Goal: Task Accomplishment & Management: Use online tool/utility

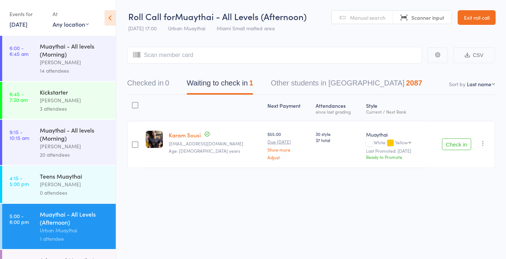
scroll to position [115, 0]
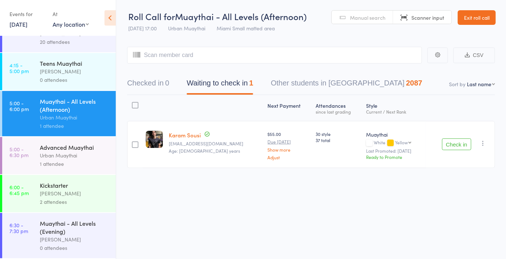
click at [86, 161] on div "1 attendee" at bounding box center [75, 164] width 70 height 8
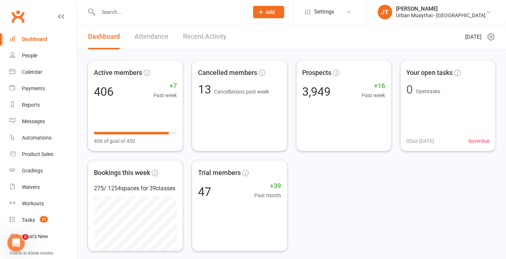
scroll to position [76, 0]
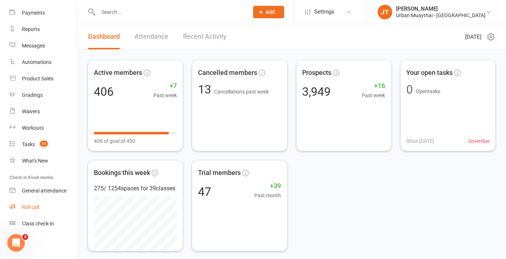
click at [21, 210] on link "Roll call" at bounding box center [44, 207] width 68 height 16
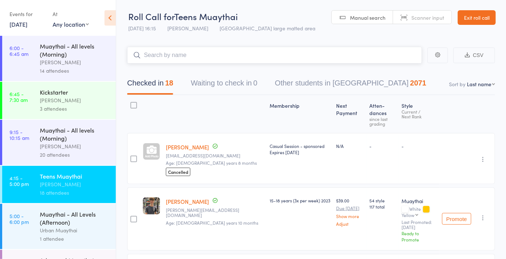
scroll to position [115, 0]
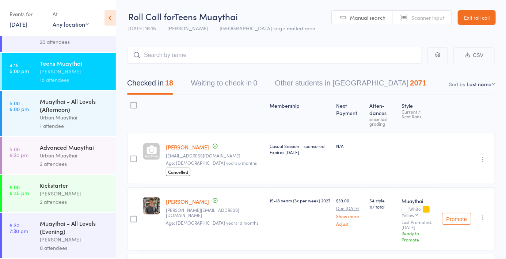
click at [83, 162] on div "2 attendees" at bounding box center [75, 164] width 70 height 8
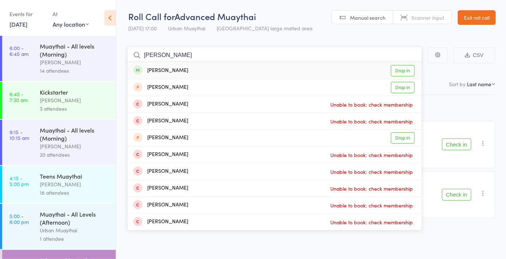
type input "Alexander miln"
click at [407, 72] on link "Drop in" at bounding box center [403, 70] width 24 height 11
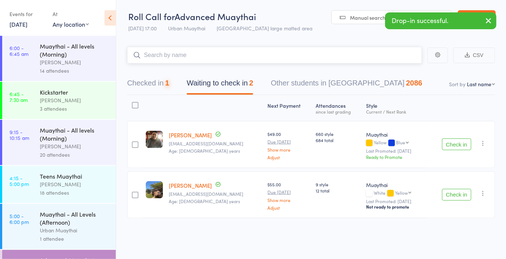
click at [169, 84] on div "1" at bounding box center [167, 83] width 4 height 8
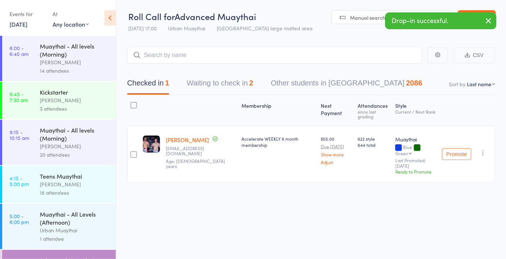
click at [370, 12] on link "Manual search" at bounding box center [362, 18] width 61 height 14
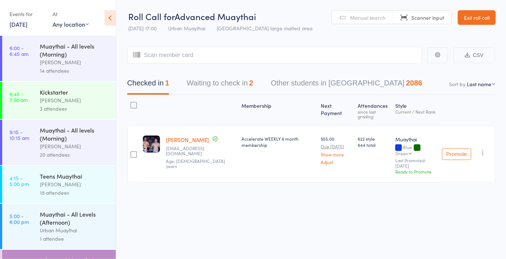
click at [373, 19] on span "Manual search" at bounding box center [367, 17] width 35 height 7
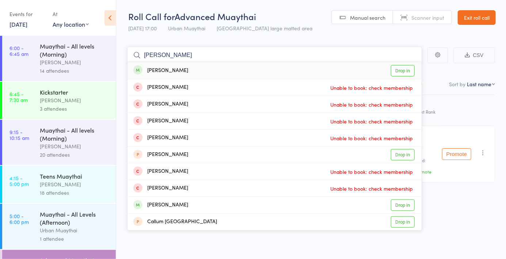
type input "callum wallace"
click at [405, 75] on link "Drop in" at bounding box center [403, 70] width 24 height 11
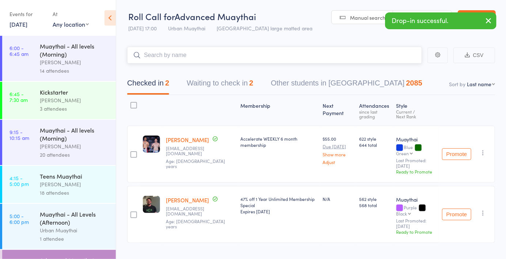
click at [240, 80] on button "Waiting to check in 2" at bounding box center [220, 84] width 67 height 19
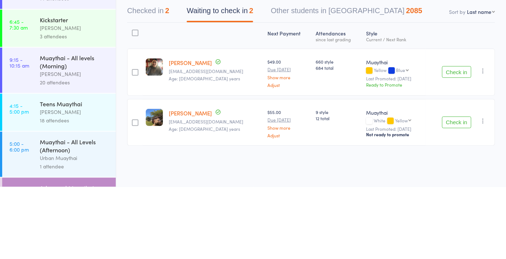
click at [455, 148] on button "Check in" at bounding box center [456, 144] width 29 height 12
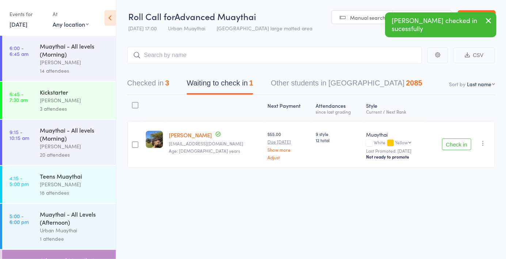
click at [157, 87] on button "Checked in 3" at bounding box center [148, 84] width 42 height 19
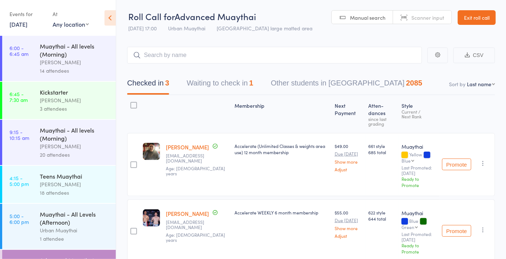
click at [370, 14] on span "Manual search" at bounding box center [367, 17] width 35 height 7
click at [360, 17] on span "Manual search" at bounding box center [367, 17] width 35 height 7
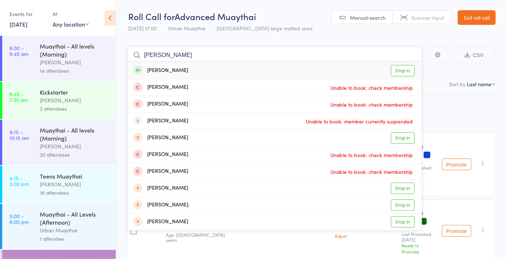
type input "Anthony tolson"
click at [402, 72] on link "Drop in" at bounding box center [403, 70] width 24 height 11
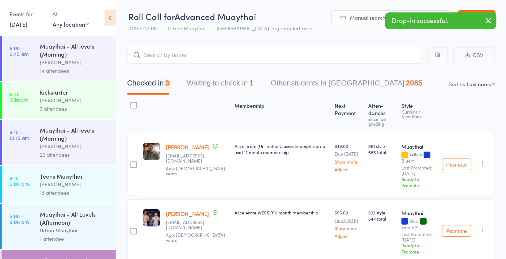
click at [367, 16] on span "Manual search" at bounding box center [367, 17] width 35 height 7
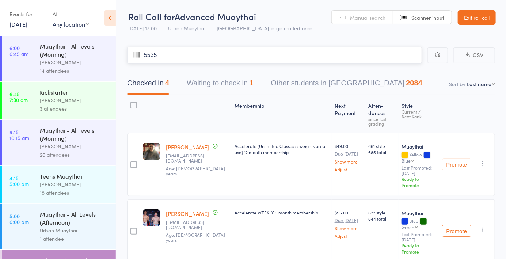
type input "5535"
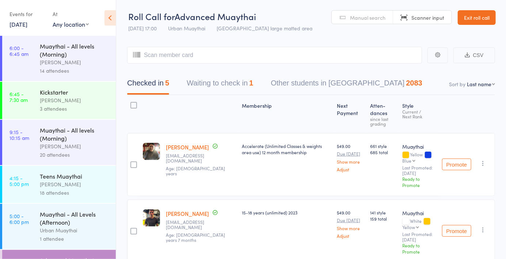
click at [369, 6] on header "Roll Call for Advanced Muaythai 17 Sep 17:00 Urban Muaythai Miami large matted …" at bounding box center [311, 18] width 390 height 36
click at [364, 20] on span "Manual search" at bounding box center [367, 17] width 35 height 7
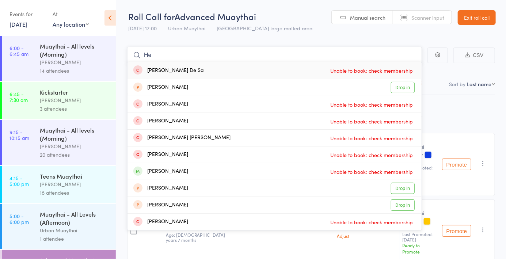
type input "H"
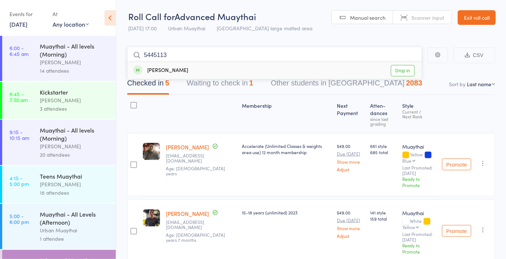
type input "54451139"
type input "08991090"
type input "49635900"
type input "60885448"
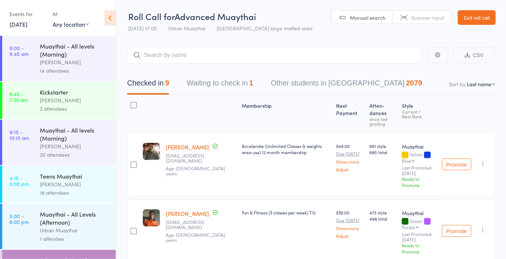
click at [365, 16] on span "Manual search" at bounding box center [367, 17] width 35 height 7
click at [438, 16] on span "Scanner input" at bounding box center [427, 17] width 33 height 7
type input "5924"
click at [409, 73] on link "Drop in" at bounding box center [403, 70] width 24 height 11
click at [369, 18] on span "Manual search" at bounding box center [367, 17] width 35 height 7
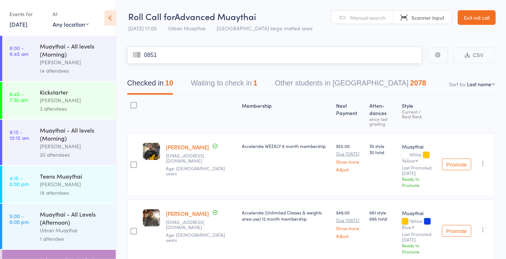
type input "0851"
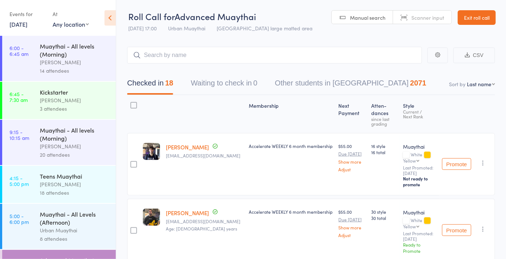
click at [357, 23] on link "Manual search" at bounding box center [362, 18] width 61 height 14
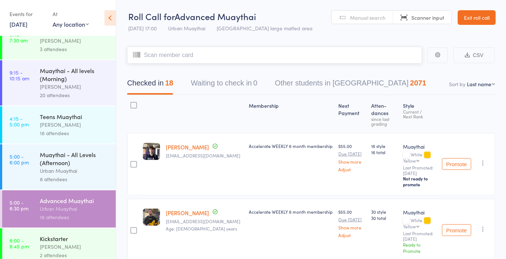
scroll to position [115, 0]
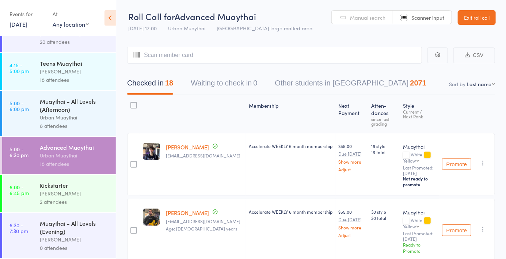
click at [77, 200] on div "2 attendees" at bounding box center [75, 202] width 70 height 8
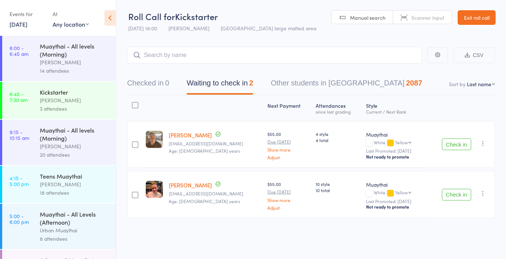
click at [368, 23] on link "Manual search" at bounding box center [362, 18] width 61 height 14
click at [154, 83] on button "Checked in 0" at bounding box center [148, 84] width 42 height 19
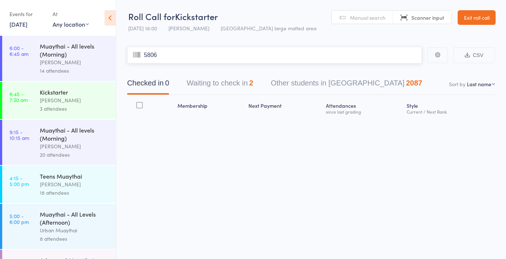
type input "5806"
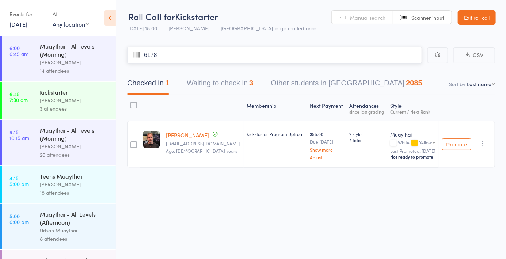
type input "6178"
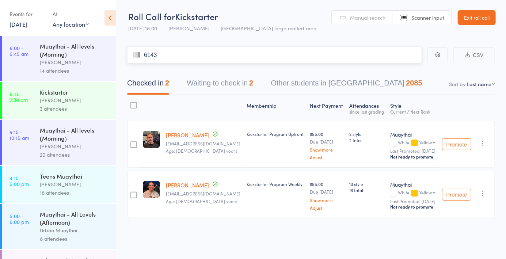
type input "6143"
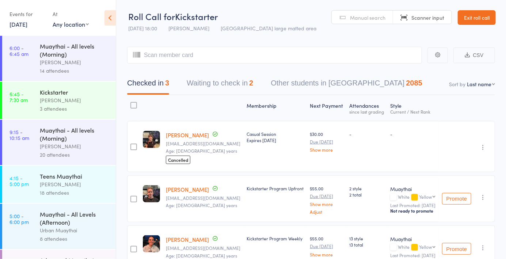
click at [365, 30] on header "Roll Call for Kickstarter 17 Sep 18:00 Richard Walsh Miami large matted area Ma…" at bounding box center [311, 18] width 390 height 36
click at [371, 19] on span "Manual search" at bounding box center [367, 17] width 35 height 7
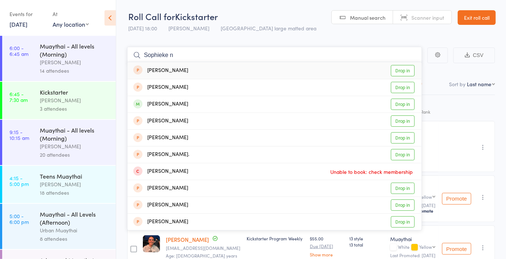
type input "Sophieke n"
click at [405, 106] on link "Drop in" at bounding box center [403, 104] width 24 height 11
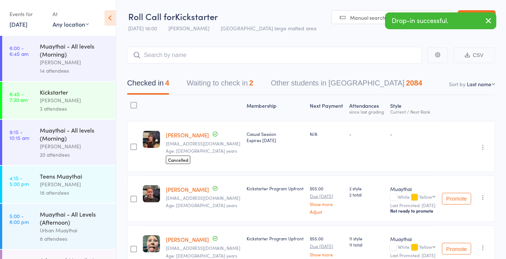
click at [358, 19] on span "Manual search" at bounding box center [367, 17] width 35 height 7
click at [228, 87] on button "Waiting to check in 2" at bounding box center [220, 84] width 67 height 19
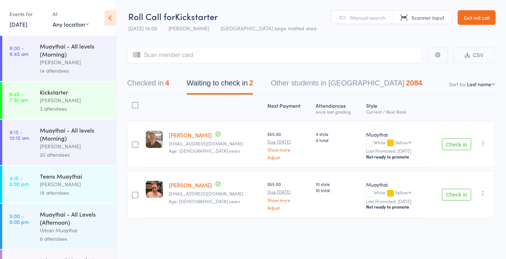
click at [455, 147] on button "Check in" at bounding box center [456, 144] width 29 height 12
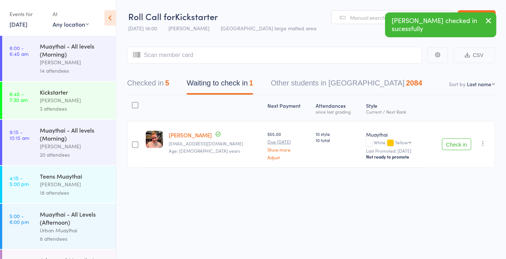
click at [450, 148] on button "Check in" at bounding box center [456, 144] width 29 height 12
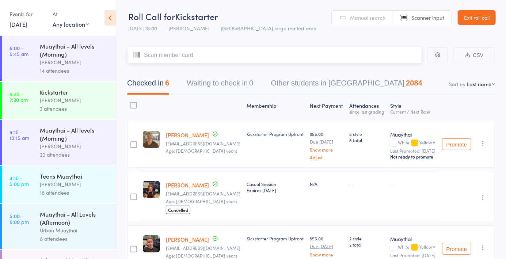
click at [167, 54] on input "search" at bounding box center [274, 55] width 295 height 17
type input "6118"
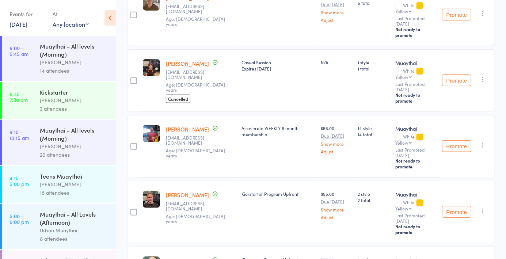
scroll to position [143, 0]
click at [485, 141] on icon "button" at bounding box center [482, 144] width 7 height 7
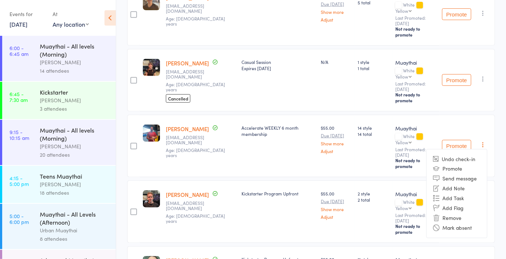
click at [455, 213] on li "Remove" at bounding box center [457, 218] width 60 height 10
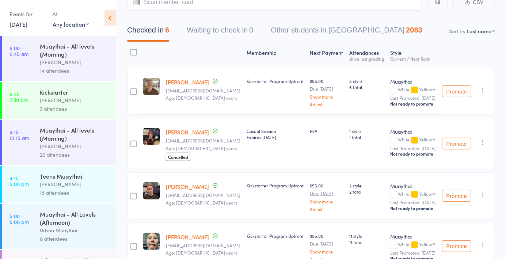
scroll to position [0, 0]
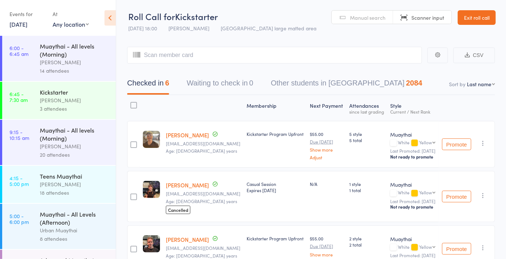
click at [477, 22] on link "Exit roll call" at bounding box center [477, 17] width 38 height 15
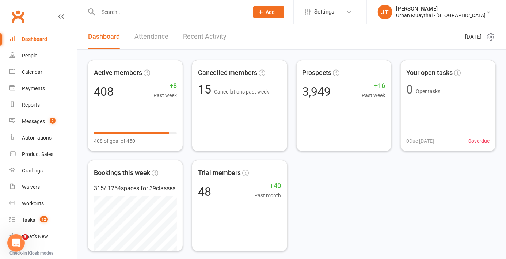
click at [149, 12] on input "text" at bounding box center [170, 12] width 148 height 10
